Goal: Find contact information: Find contact information

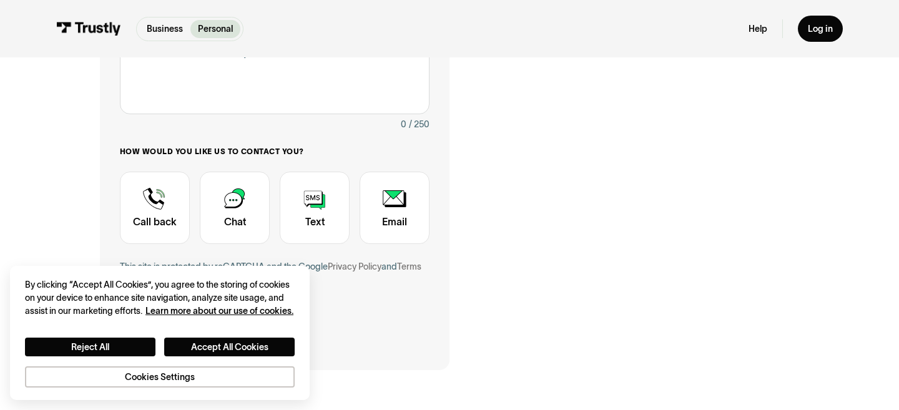
scroll to position [341, 0]
